Goal: Information Seeking & Learning: Check status

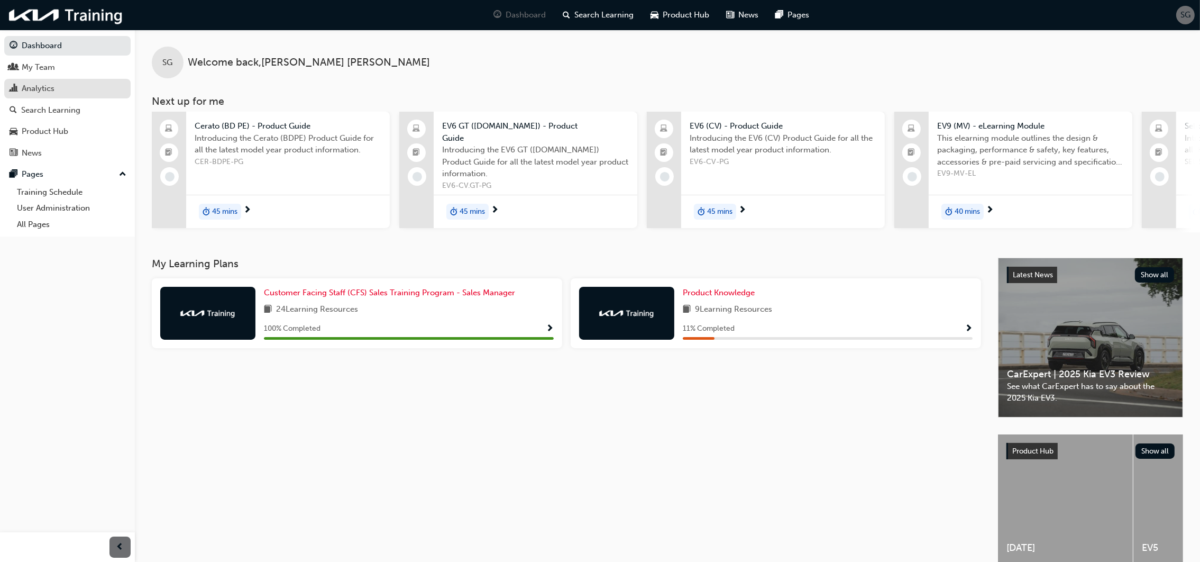
click at [45, 90] on div "Analytics" at bounding box center [38, 89] width 33 height 12
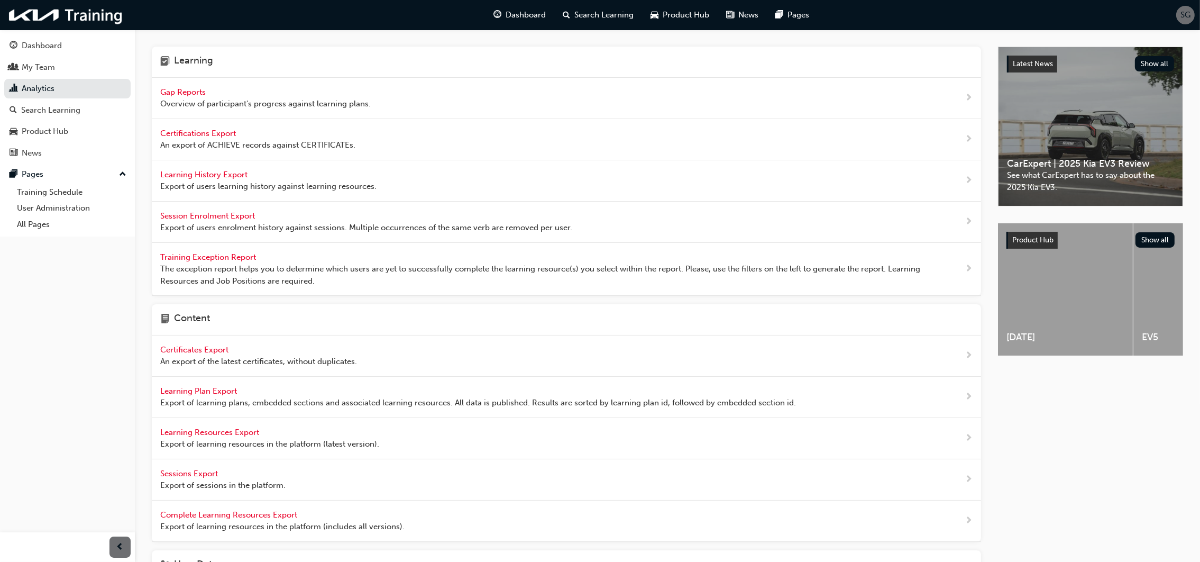
click at [174, 91] on span "Gap Reports" at bounding box center [184, 92] width 48 height 10
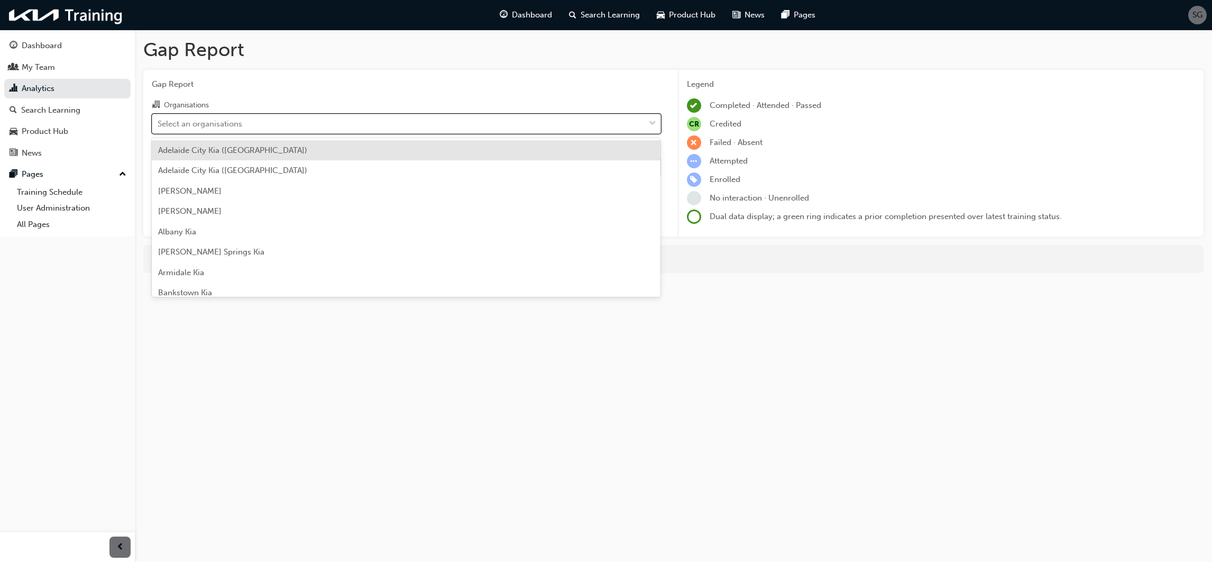
click at [193, 123] on div "Select an organisations" at bounding box center [200, 123] width 85 height 12
click at [159, 123] on input "Organisations option [GEOGRAPHIC_DATA] ([GEOGRAPHIC_DATA]) focused, 1 of 156. 1…" at bounding box center [158, 122] width 1 height 9
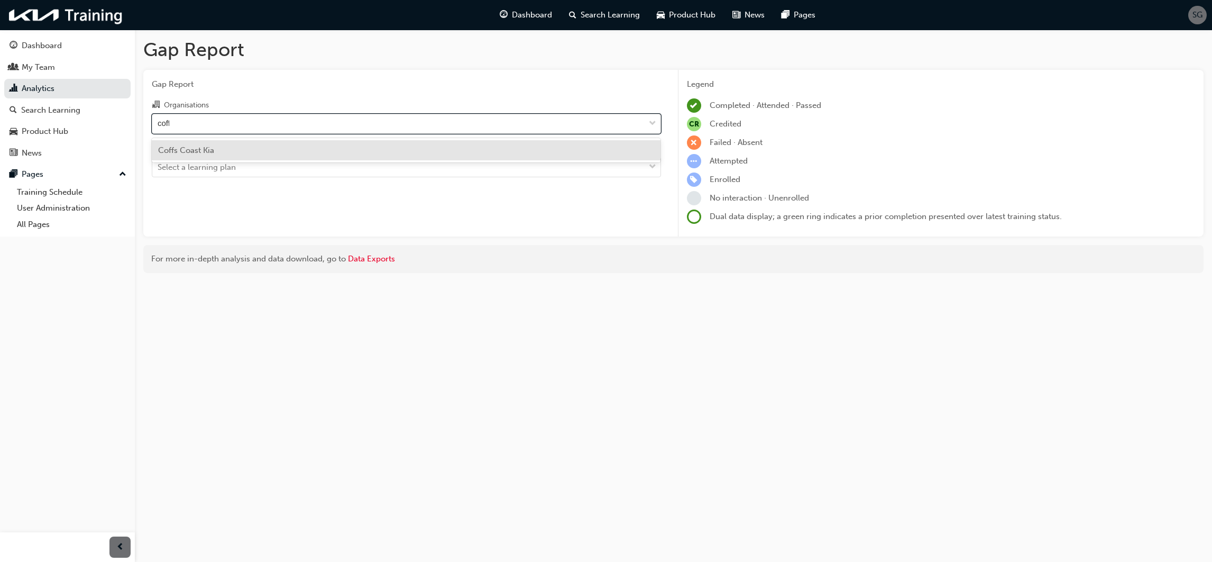
type input "coffs"
click at [214, 151] on span "Coffs Coast Kia" at bounding box center [186, 150] width 56 height 10
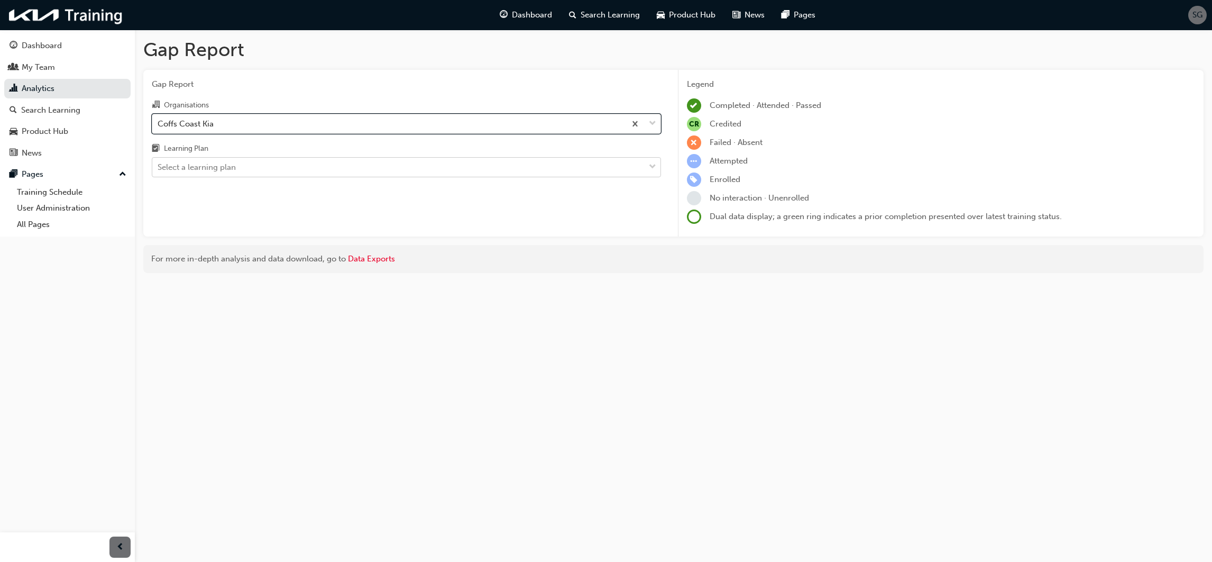
click at [210, 172] on div "Select a learning plan" at bounding box center [197, 167] width 78 height 12
click at [159, 171] on input "Learning Plan Select a learning plan" at bounding box center [158, 166] width 1 height 9
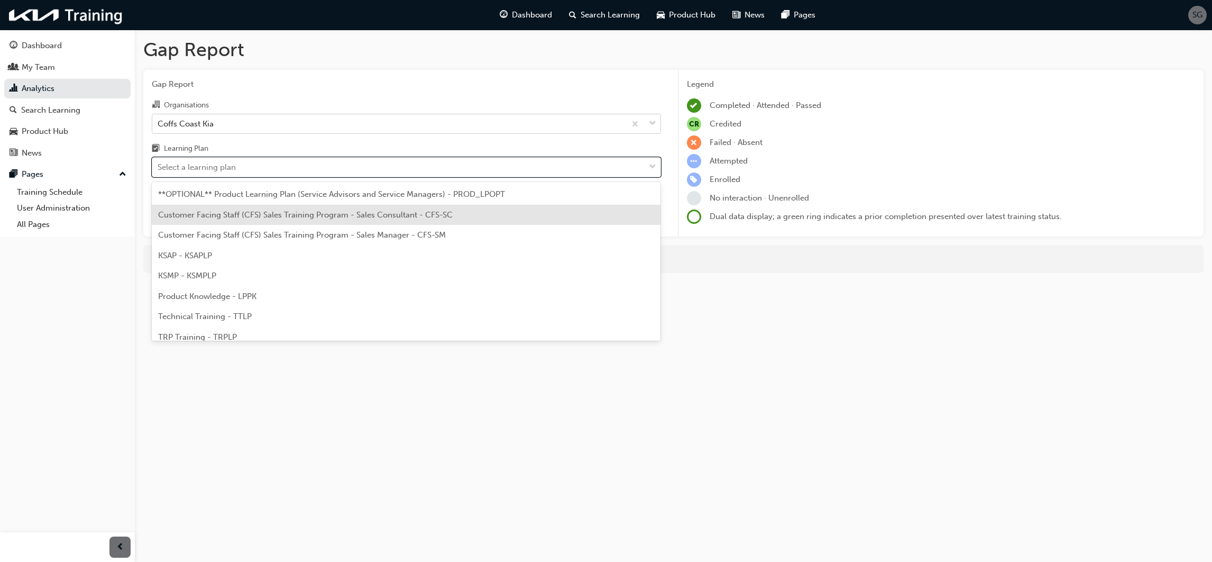
click at [341, 217] on span "Customer Facing Staff (CFS) Sales Training Program - Sales Consultant - CFS-SC" at bounding box center [305, 215] width 295 height 10
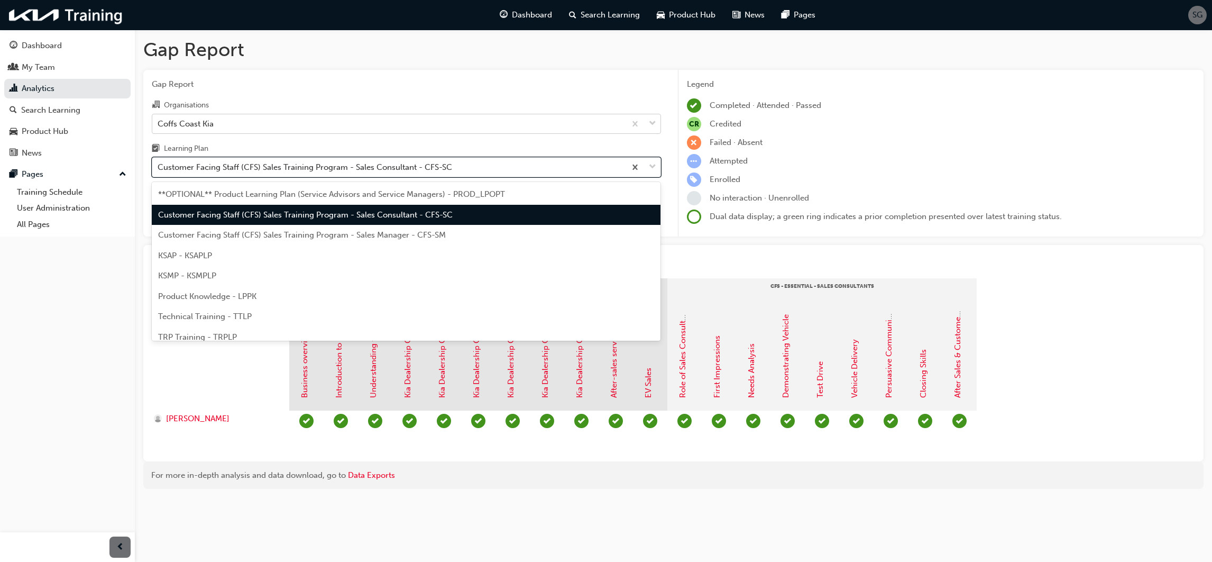
click at [321, 168] on div "Customer Facing Staff (CFS) Sales Training Program - Sales Consultant - CFS-SC" at bounding box center [305, 167] width 295 height 12
click at [159, 168] on input "Learning Plan option Customer Facing Staff (CFS) Sales Training Program - Sales…" at bounding box center [158, 166] width 1 height 9
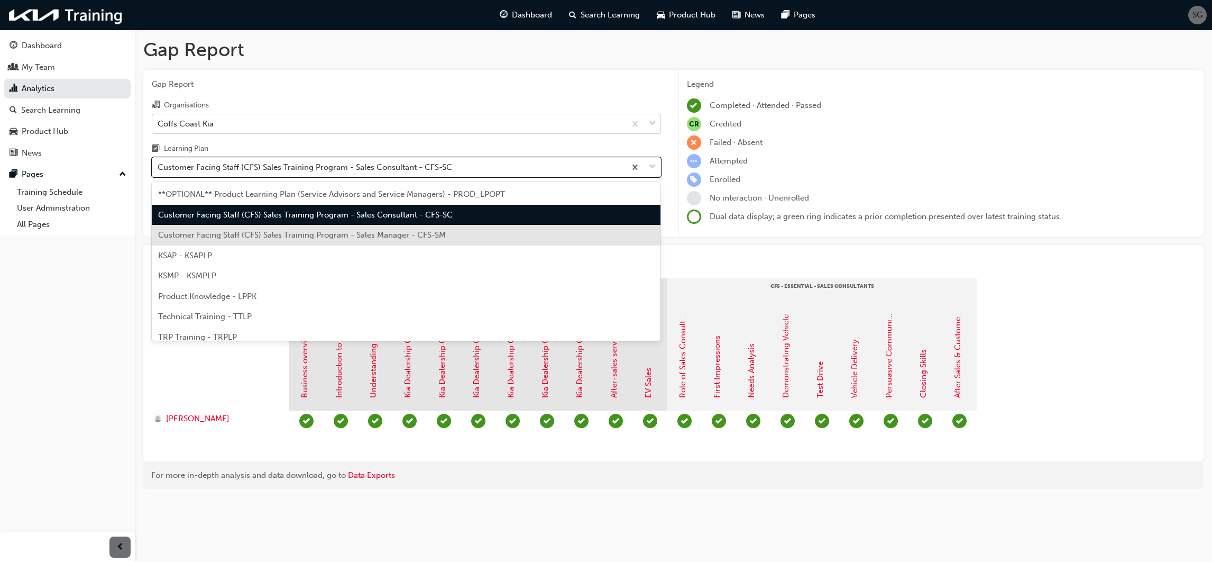
click at [324, 234] on span "Customer Facing Staff (CFS) Sales Training Program - Sales Manager - CFS-SM" at bounding box center [302, 235] width 288 height 10
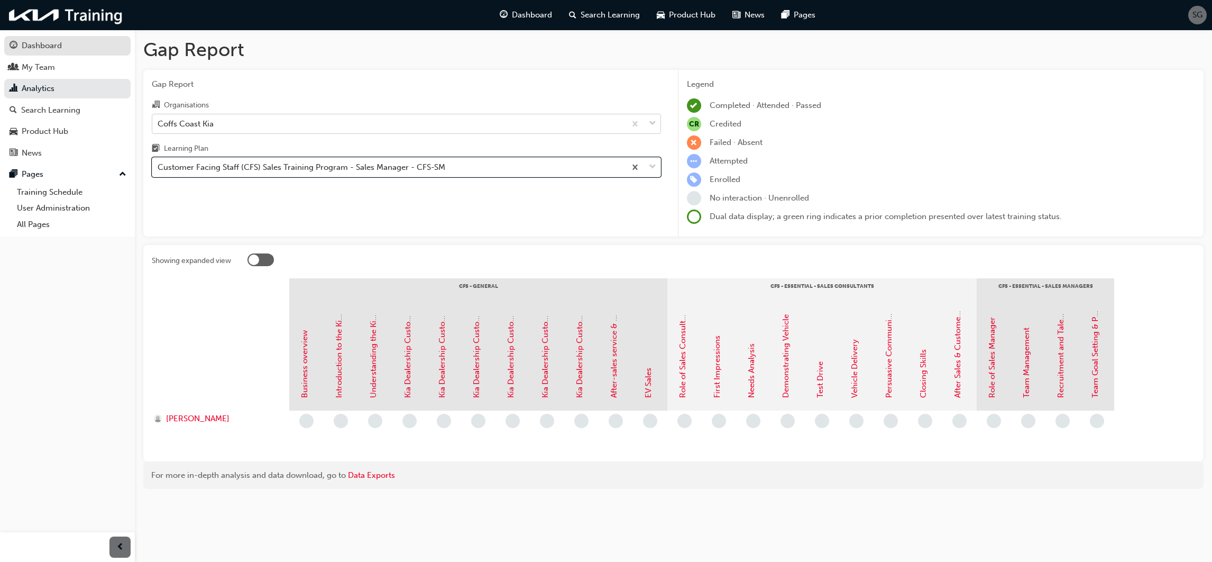
click at [43, 45] on div "Dashboard" at bounding box center [42, 46] width 40 height 12
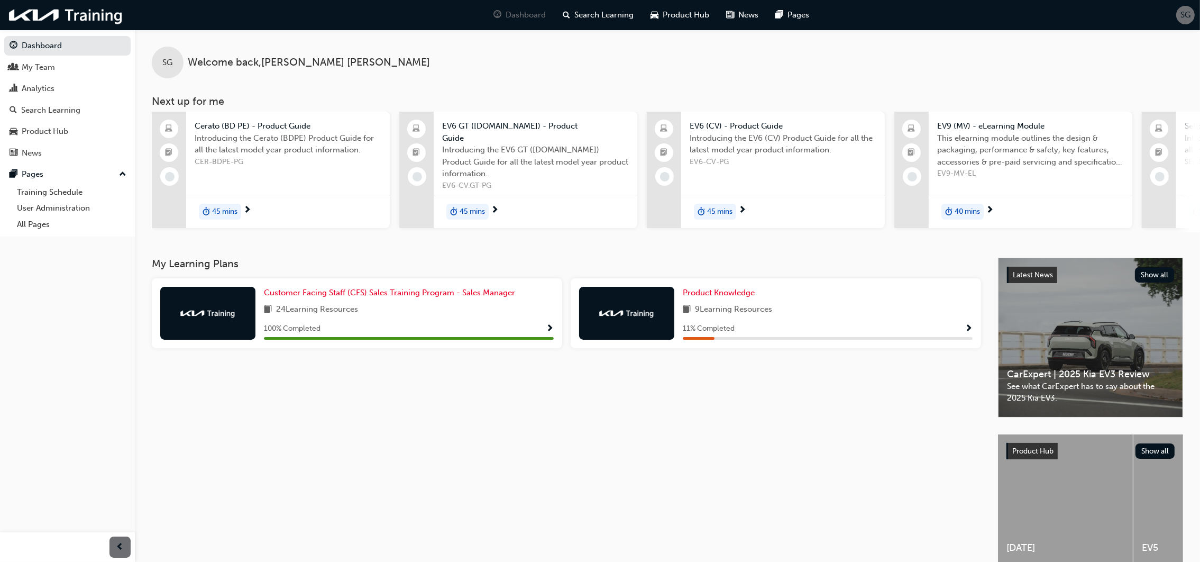
click at [1183, 17] on span "SG" at bounding box center [1185, 15] width 10 height 12
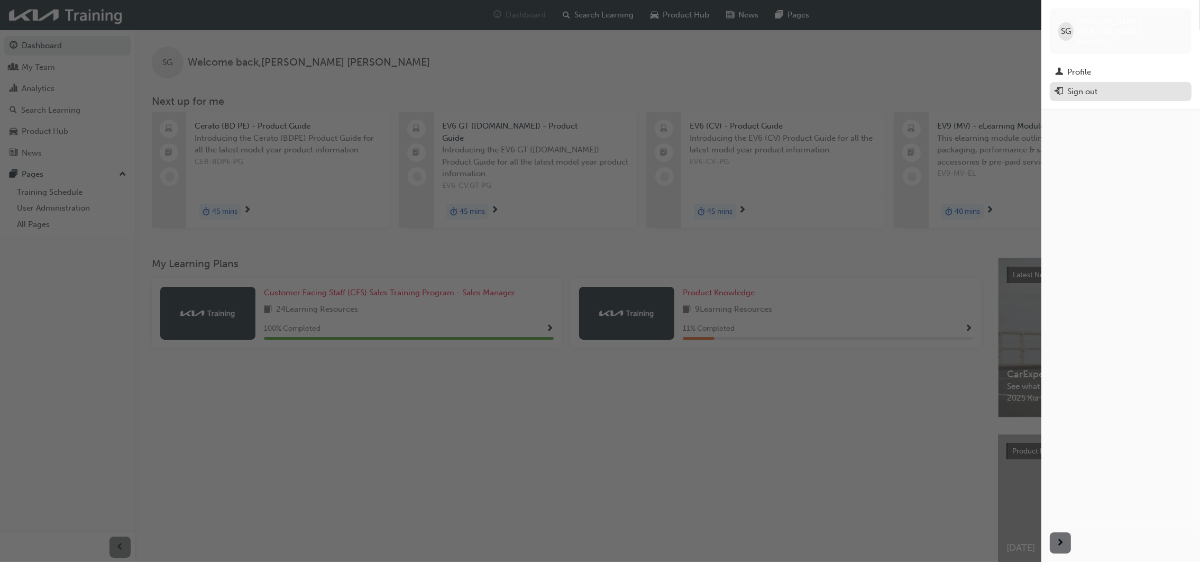
click at [1078, 86] on div "Sign out" at bounding box center [1082, 92] width 30 height 12
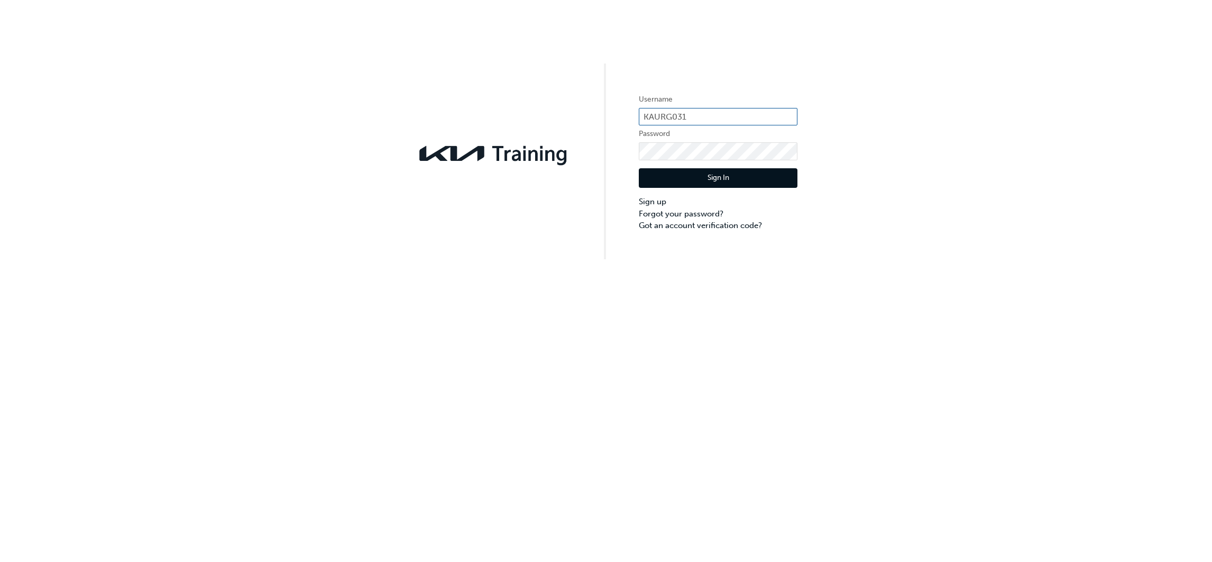
click at [710, 116] on input "KAURG031" at bounding box center [718, 117] width 159 height 18
type input "KAU82454E5"
click at [778, 370] on div "Username KAU82454E5 Password Sign In Sign up Forgot your password? Got an accou…" at bounding box center [606, 281] width 1212 height 562
click at [728, 180] on button "Sign In" at bounding box center [718, 178] width 159 height 20
